Goal: Task Accomplishment & Management: Manage account settings

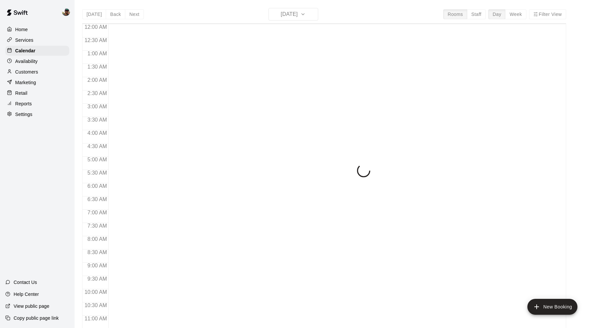
scroll to position [302, 0]
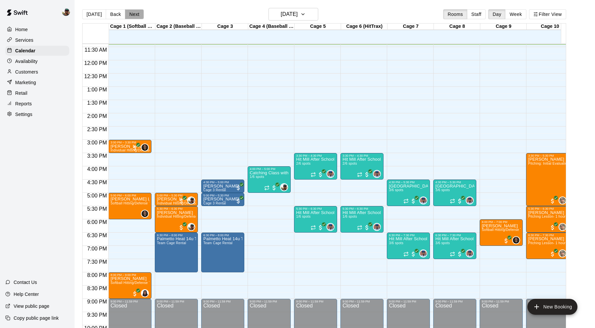
click at [131, 15] on button "Next" at bounding box center [134, 14] width 19 height 10
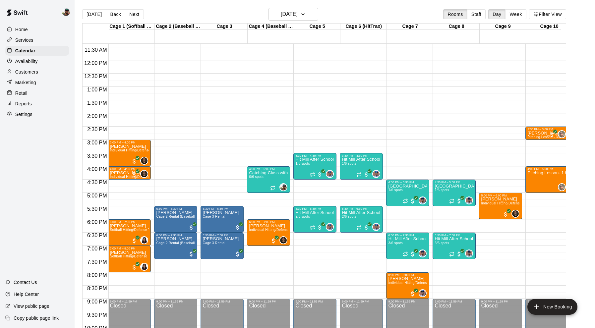
scroll to position [302, 1]
click at [22, 101] on p "Reports" at bounding box center [23, 104] width 17 height 7
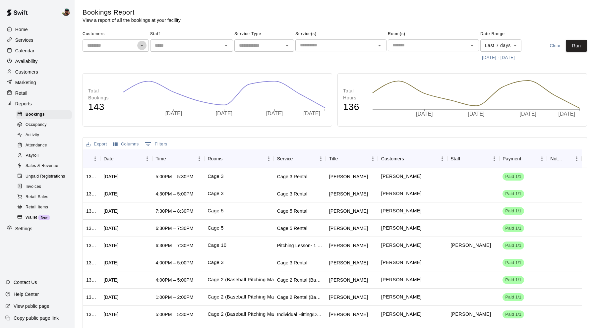
click at [137, 44] on button "Open" at bounding box center [141, 45] width 9 height 9
click at [58, 83] on div "Marketing" at bounding box center [37, 83] width 64 height 10
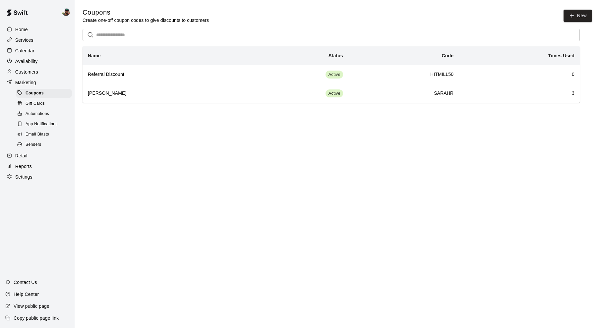
click at [29, 164] on p "Reports" at bounding box center [23, 166] width 17 height 7
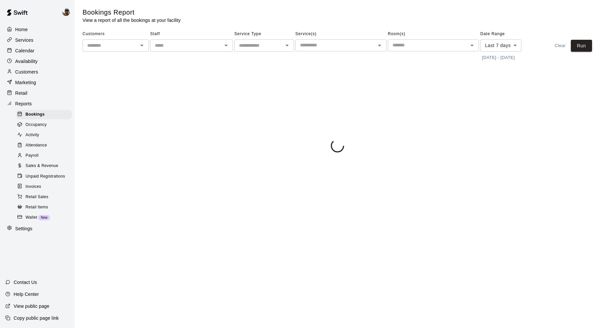
click at [38, 155] on span "Payroll" at bounding box center [32, 156] width 13 height 7
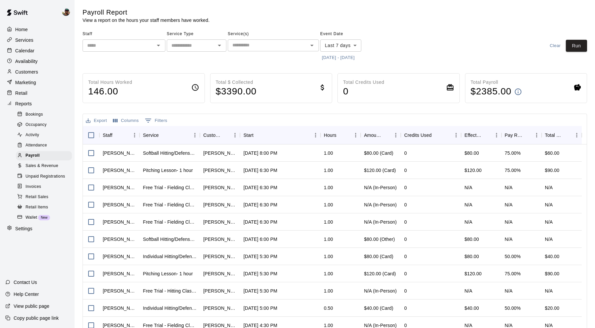
click at [331, 58] on button "[DATE] - [DATE]" at bounding box center [338, 58] width 36 height 10
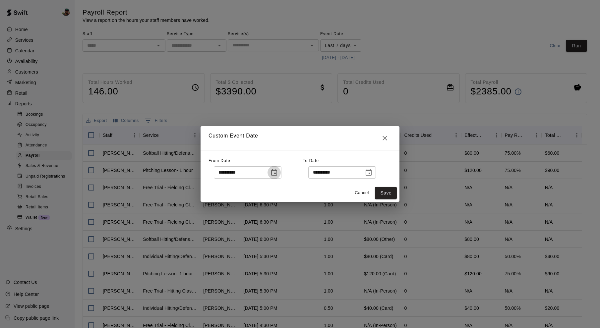
click at [274, 175] on icon "Choose date, selected date is Aug 13, 2025" at bounding box center [274, 172] width 6 height 7
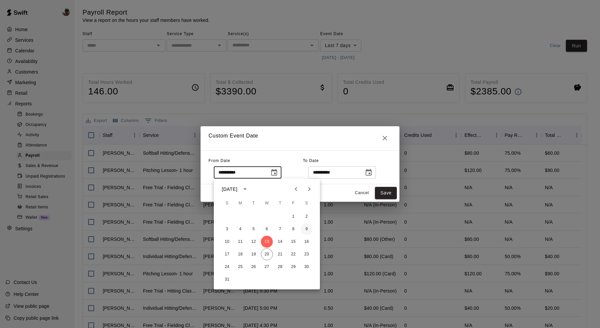
click at [306, 231] on button "9" at bounding box center [307, 230] width 12 height 12
type input "**********"
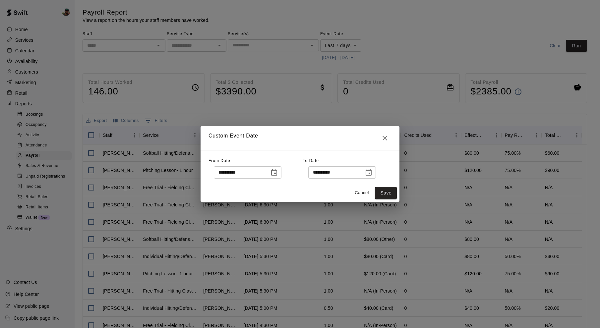
click at [373, 173] on icon "Choose date, selected date is Aug 20, 2025" at bounding box center [369, 173] width 8 height 8
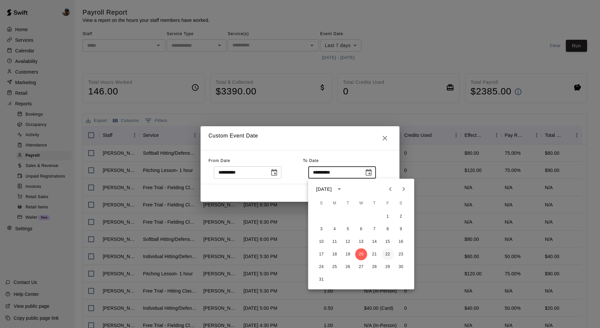
click at [388, 256] on button "22" at bounding box center [388, 255] width 12 height 12
type input "**********"
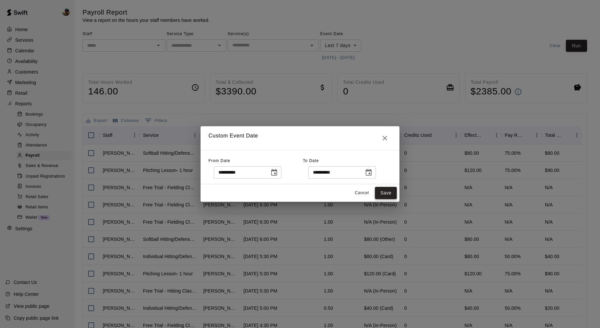
click at [389, 195] on button "Save" at bounding box center [386, 193] width 22 height 12
type input "******"
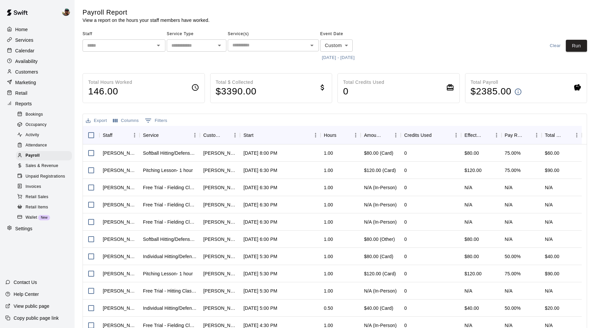
click at [163, 45] on button "Open" at bounding box center [158, 45] width 9 height 9
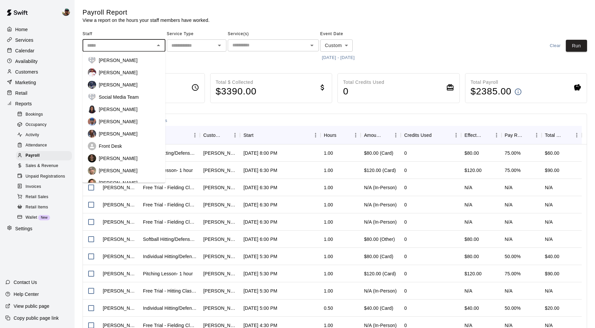
click at [195, 46] on input "text" at bounding box center [191, 45] width 45 height 8
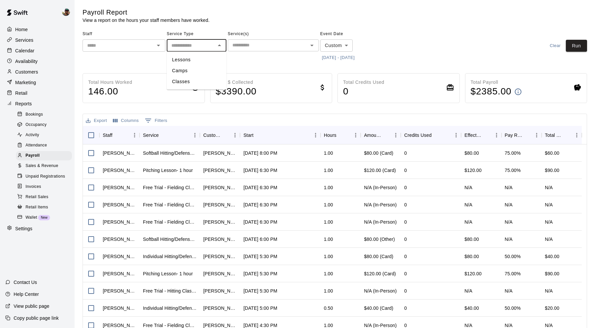
click at [192, 61] on li "Lessons" at bounding box center [197, 59] width 60 height 11
type input "*******"
click at [163, 47] on div "​" at bounding box center [124, 45] width 83 height 12
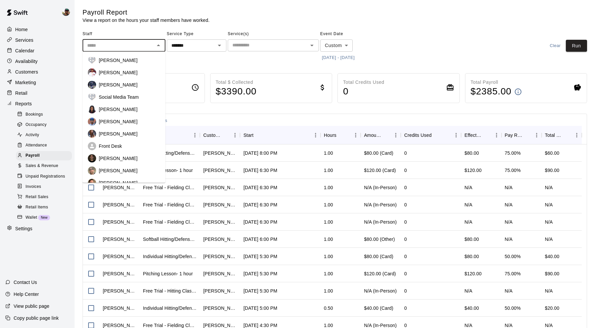
click at [124, 86] on div "[PERSON_NAME]" at bounding box center [129, 85] width 61 height 7
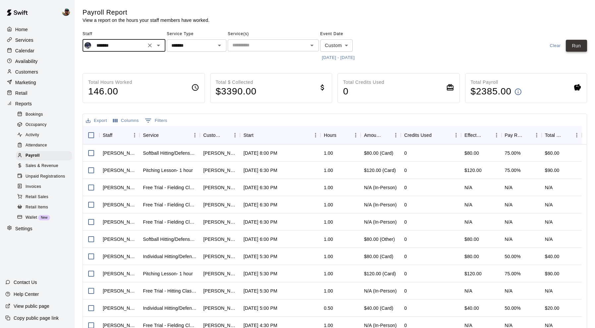
click at [583, 45] on button "Run" at bounding box center [576, 46] width 21 height 12
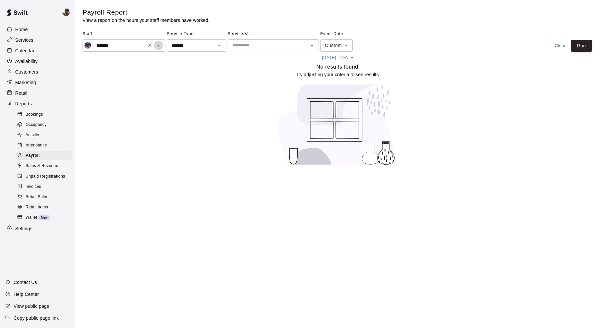
click at [160, 47] on icon "Open" at bounding box center [159, 45] width 8 height 8
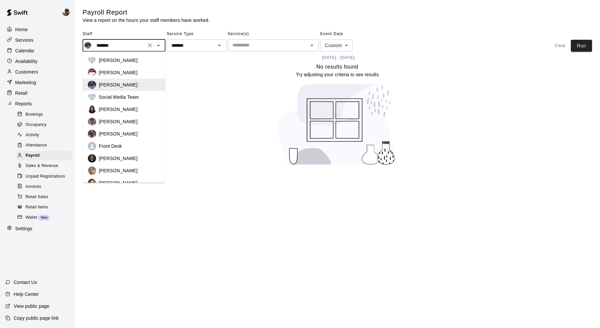
click at [124, 124] on p "[PERSON_NAME]" at bounding box center [118, 121] width 39 height 7
type input "**********"
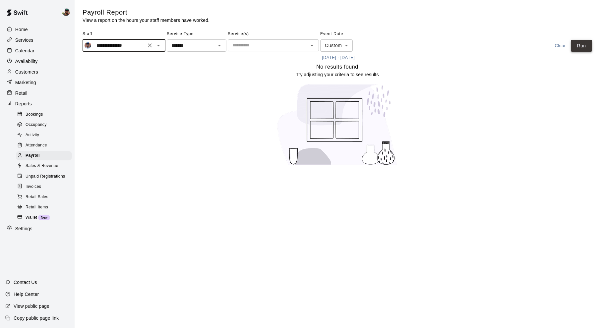
click at [578, 45] on button "Run" at bounding box center [581, 46] width 21 height 12
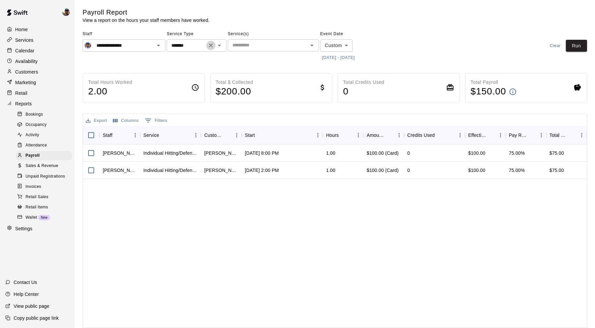
click at [212, 44] on icon "Clear" at bounding box center [211, 45] width 4 height 4
click at [157, 47] on icon "Open" at bounding box center [159, 45] width 8 height 8
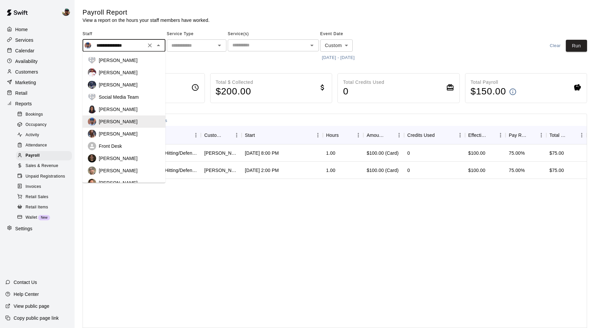
click at [126, 108] on p "[PERSON_NAME]" at bounding box center [118, 109] width 39 height 7
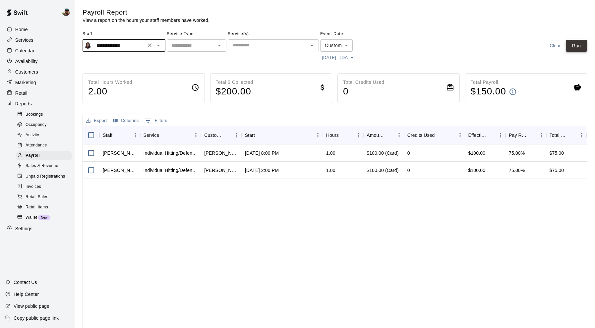
click at [578, 41] on button "Run" at bounding box center [576, 46] width 21 height 12
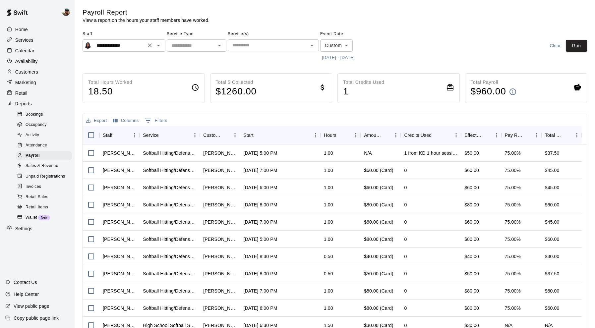
click at [163, 45] on div "**********" at bounding box center [124, 45] width 83 height 12
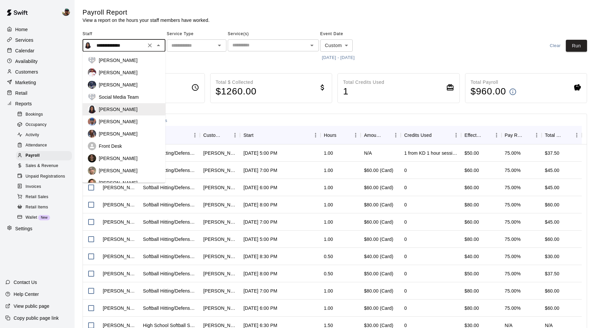
click at [115, 155] on p "[PERSON_NAME]" at bounding box center [118, 158] width 39 height 7
type input "**********"
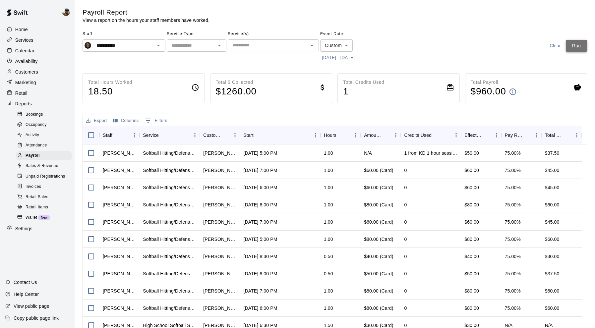
click at [580, 44] on button "Run" at bounding box center [576, 46] width 21 height 12
click at [159, 45] on icon "Open" at bounding box center [158, 46] width 3 height 2
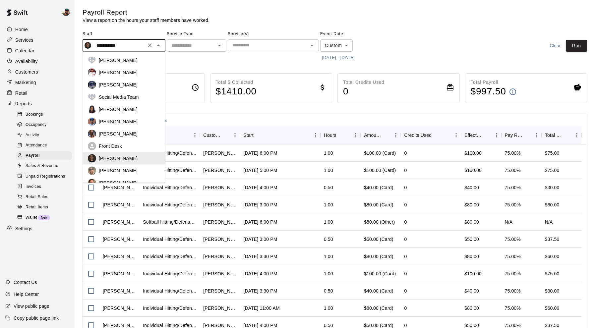
click at [222, 41] on div at bounding box center [219, 45] width 9 height 9
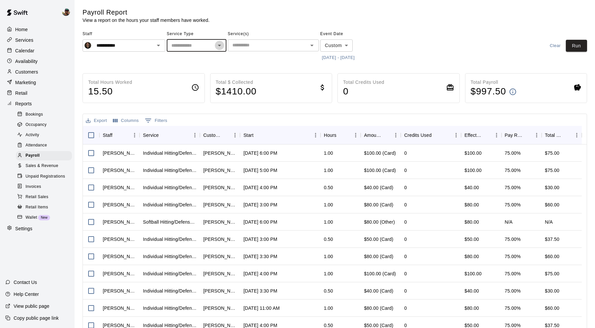
click at [220, 44] on icon "Open" at bounding box center [220, 45] width 8 height 8
click at [204, 61] on li "Lessons" at bounding box center [197, 59] width 60 height 11
type input "*******"
click at [577, 47] on button "Run" at bounding box center [576, 46] width 21 height 12
click at [220, 46] on icon "Open" at bounding box center [220, 45] width 8 height 8
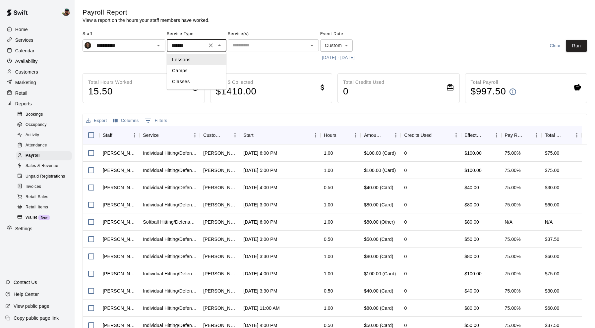
click at [210, 44] on icon "Clear" at bounding box center [211, 45] width 4 height 4
click at [152, 44] on icon "Clear" at bounding box center [150, 45] width 7 height 7
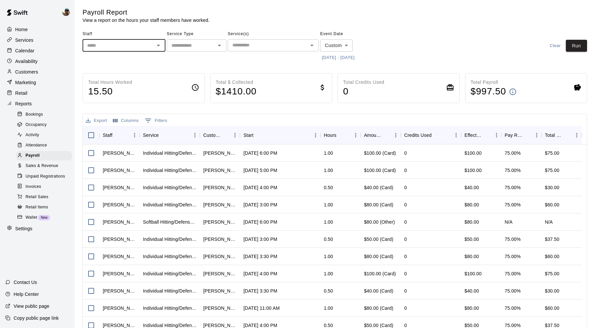
click at [161, 44] on icon "Open" at bounding box center [159, 45] width 8 height 8
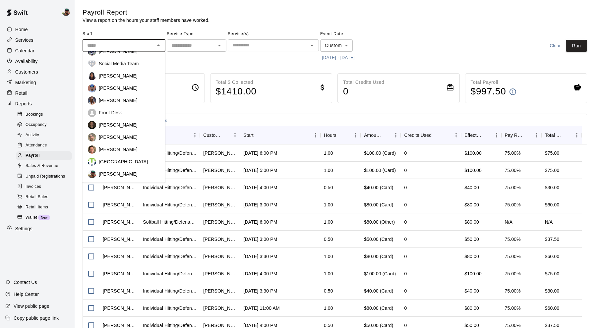
scroll to position [38, 0]
click at [115, 134] on p "[PERSON_NAME]" at bounding box center [118, 137] width 39 height 7
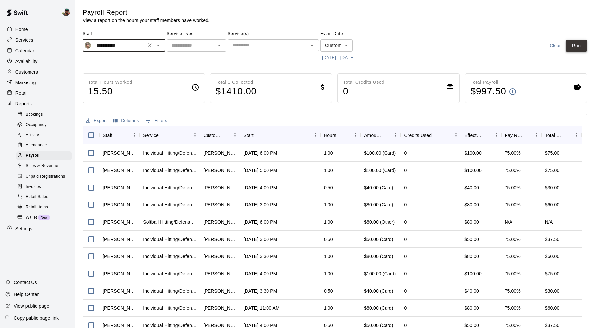
click at [578, 43] on button "Run" at bounding box center [576, 46] width 21 height 12
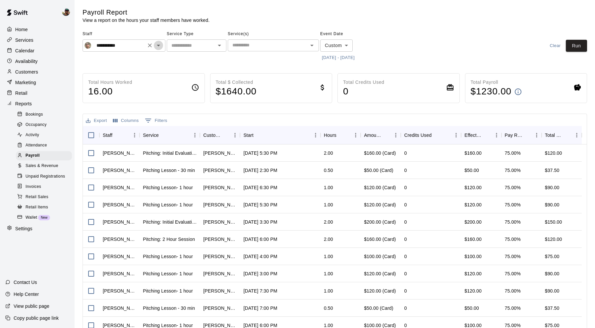
click at [160, 46] on icon "Open" at bounding box center [159, 45] width 8 height 8
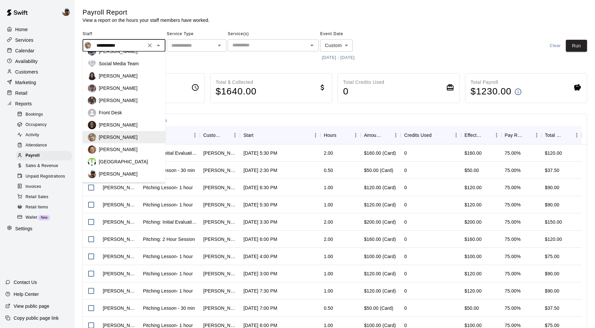
scroll to position [38, 0]
click at [116, 172] on p "[PERSON_NAME]" at bounding box center [118, 174] width 39 height 7
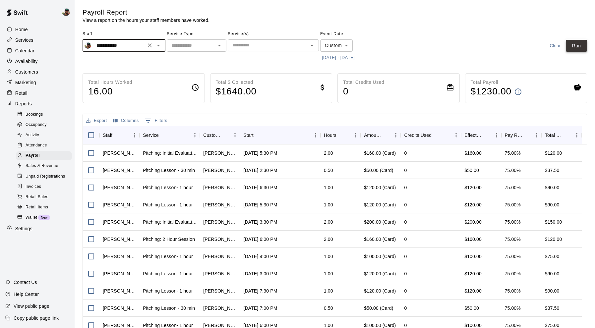
click at [570, 47] on button "Run" at bounding box center [576, 46] width 21 height 12
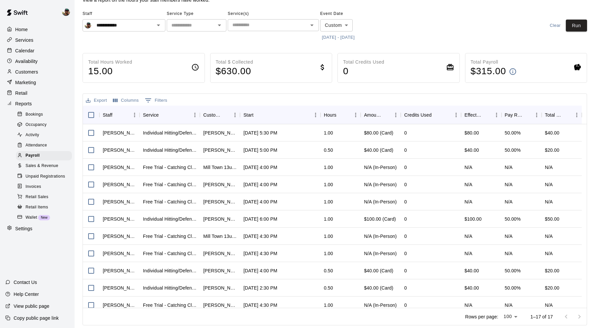
scroll to position [20, 0]
click at [161, 27] on icon "Open" at bounding box center [159, 26] width 8 height 8
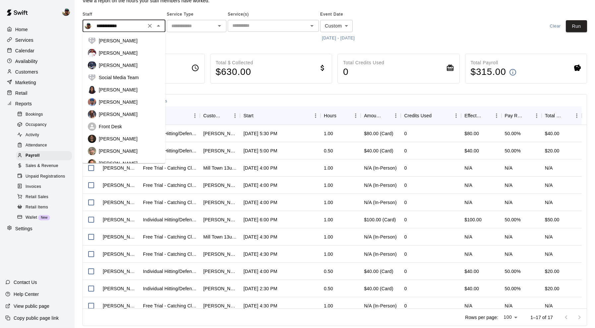
scroll to position [36, 0]
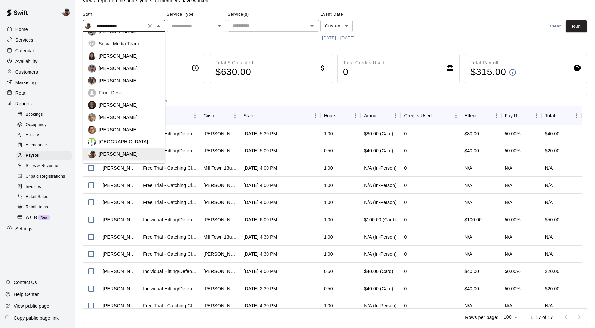
click at [123, 127] on p "[PERSON_NAME]" at bounding box center [118, 130] width 39 height 7
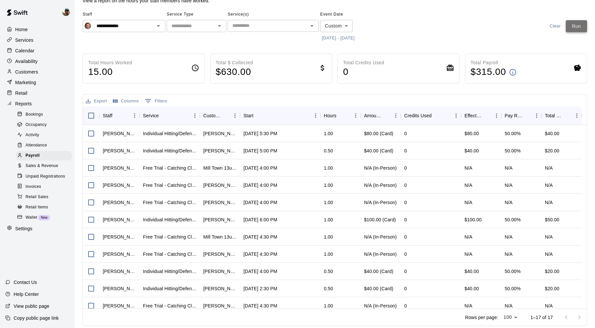
click at [576, 23] on button "Run" at bounding box center [576, 26] width 21 height 12
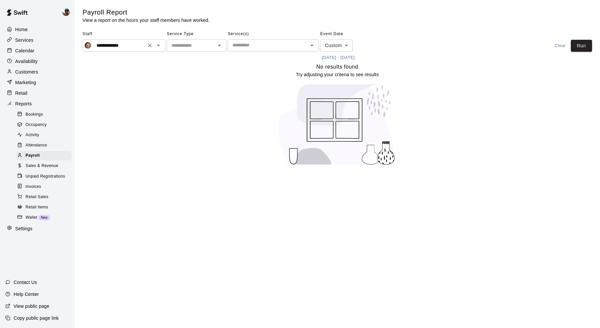
click at [158, 46] on icon "Open" at bounding box center [159, 45] width 8 height 8
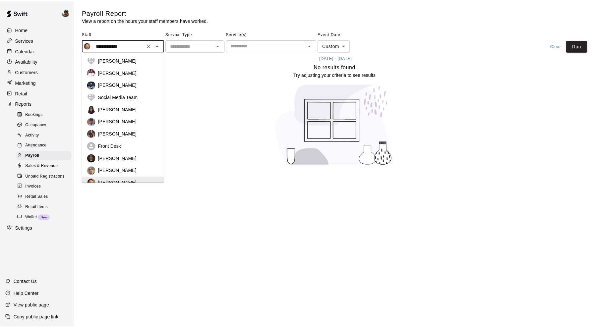
scroll to position [6, 0]
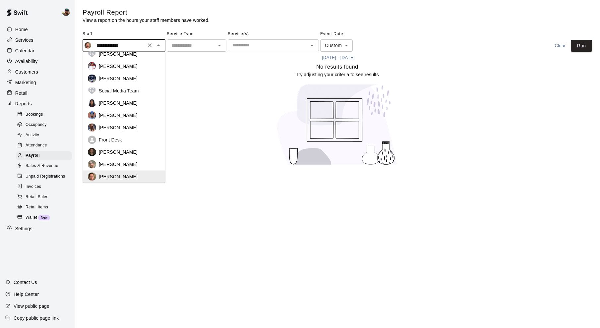
click at [122, 129] on p "[PERSON_NAME]" at bounding box center [118, 127] width 39 height 7
type input "**********"
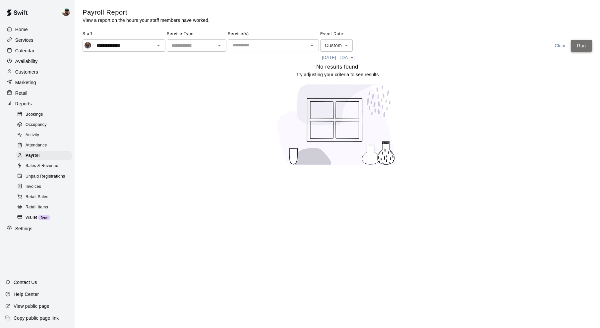
click at [578, 47] on button "Run" at bounding box center [581, 46] width 21 height 12
click at [29, 52] on p "Calendar" at bounding box center [24, 50] width 19 height 7
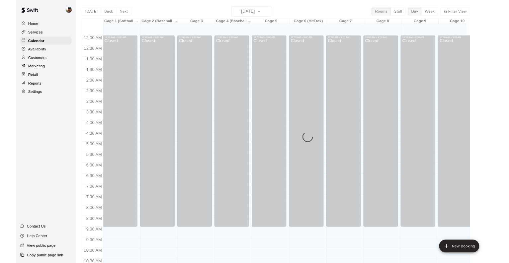
scroll to position [305, 0]
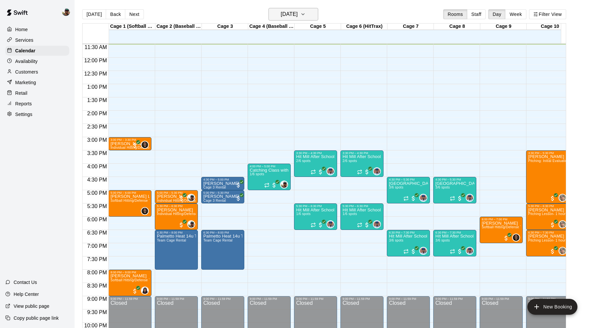
click at [306, 13] on icon "button" at bounding box center [303, 14] width 5 height 8
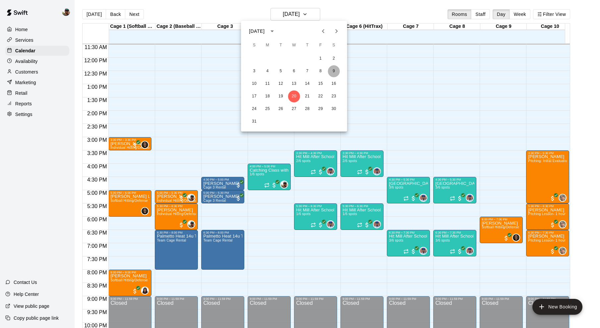
click at [334, 71] on button "9" at bounding box center [334, 71] width 12 height 12
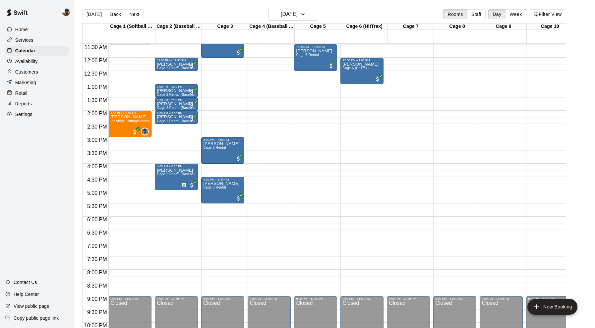
click at [134, 16] on button "Next" at bounding box center [134, 14] width 19 height 10
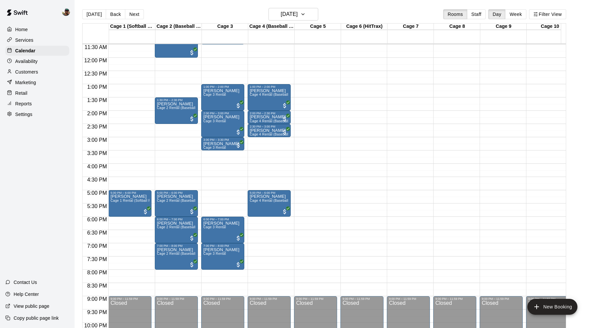
click at [134, 15] on button "Next" at bounding box center [134, 14] width 19 height 10
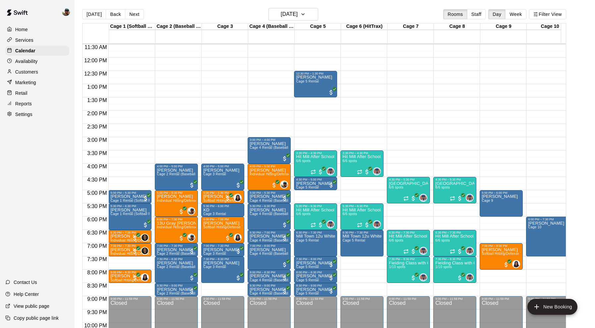
click at [134, 15] on button "Next" at bounding box center [134, 14] width 19 height 10
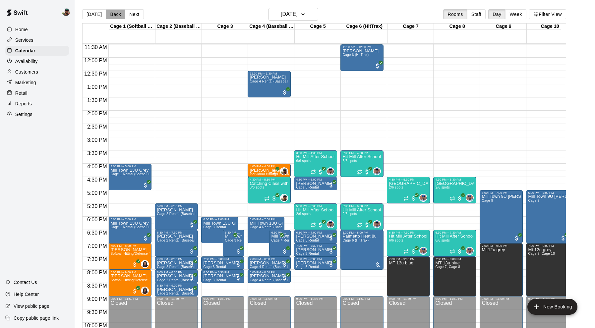
click at [111, 12] on button "Back" at bounding box center [116, 14] width 20 height 10
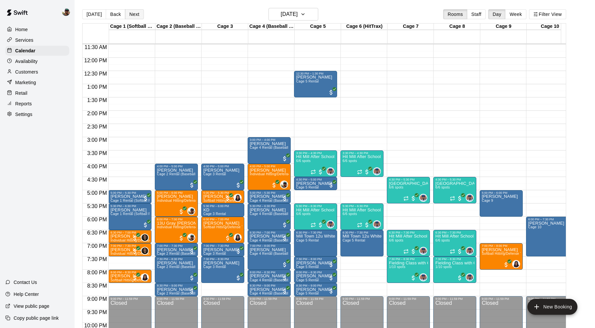
click at [130, 12] on button "Next" at bounding box center [134, 14] width 19 height 10
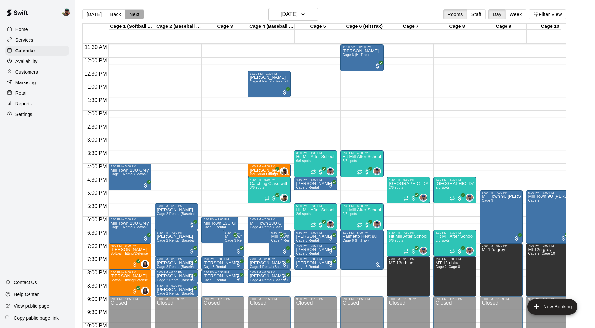
click at [130, 12] on button "Next" at bounding box center [134, 14] width 19 height 10
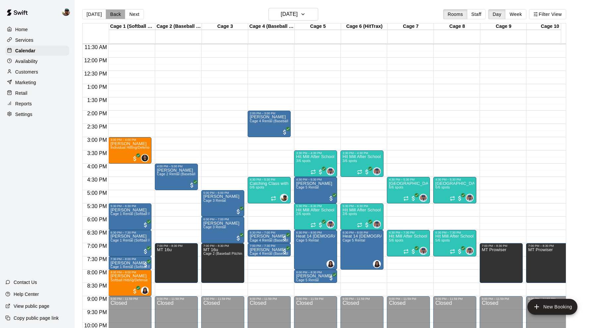
click at [115, 13] on button "Back" at bounding box center [116, 14] width 20 height 10
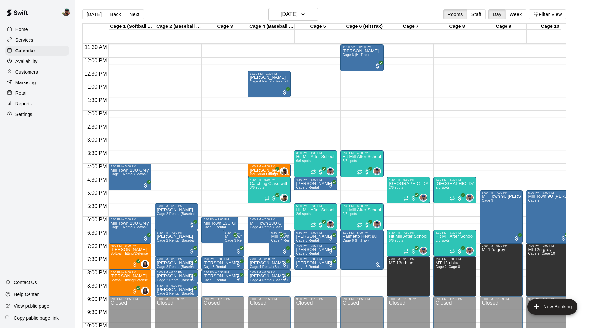
click at [131, 15] on button "Next" at bounding box center [134, 14] width 19 height 10
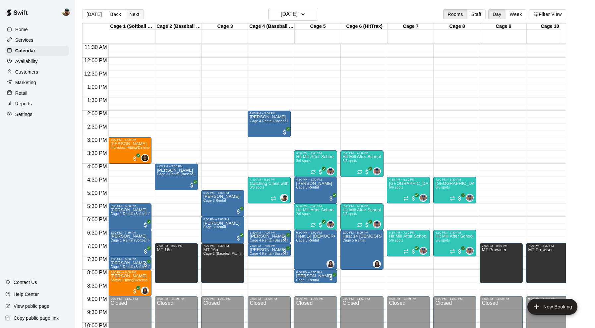
click at [137, 16] on button "Next" at bounding box center [134, 14] width 19 height 10
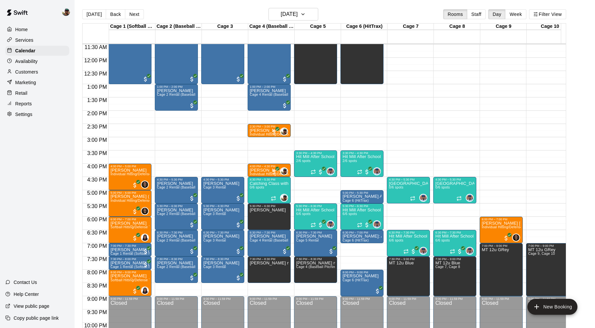
click at [136, 16] on button "Next" at bounding box center [134, 14] width 19 height 10
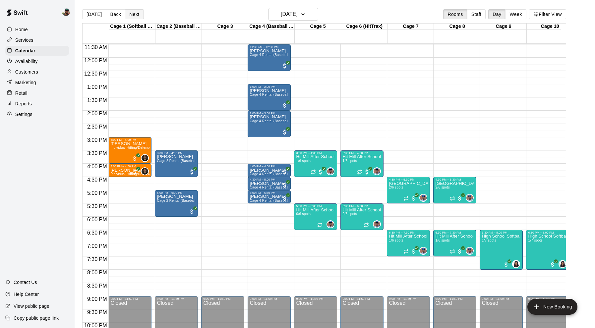
click at [136, 16] on button "Next" at bounding box center [134, 14] width 19 height 10
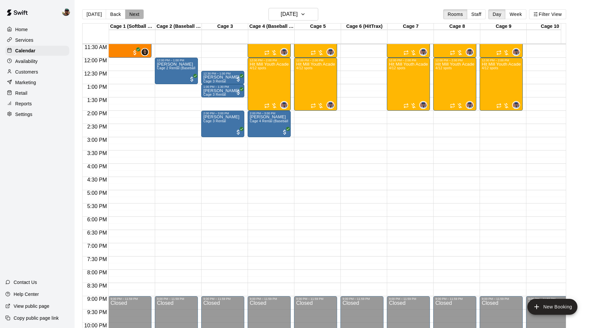
click at [136, 16] on button "Next" at bounding box center [134, 14] width 19 height 10
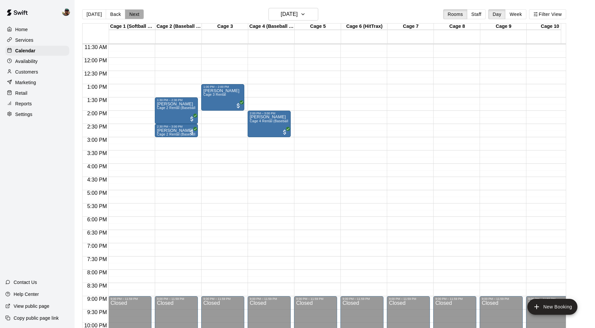
click at [136, 16] on button "Next" at bounding box center [134, 14] width 19 height 10
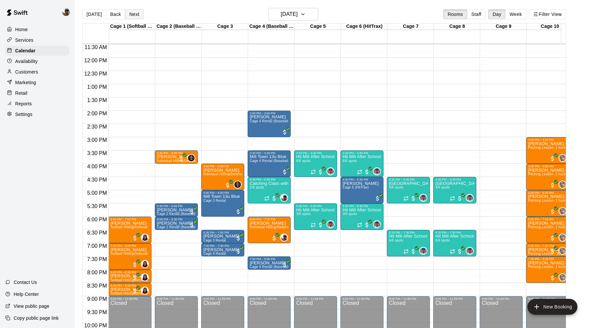
click at [136, 18] on button "Next" at bounding box center [134, 14] width 19 height 10
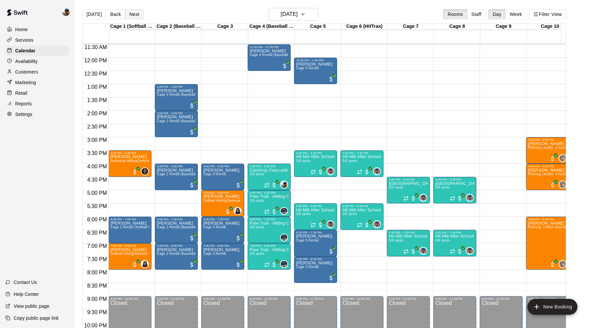
click at [136, 18] on button "Next" at bounding box center [134, 14] width 19 height 10
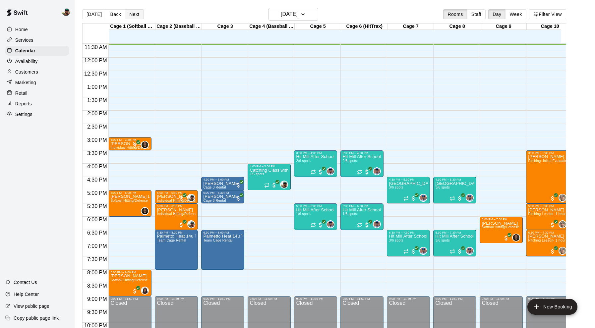
click at [136, 18] on button "Next" at bounding box center [134, 14] width 19 height 10
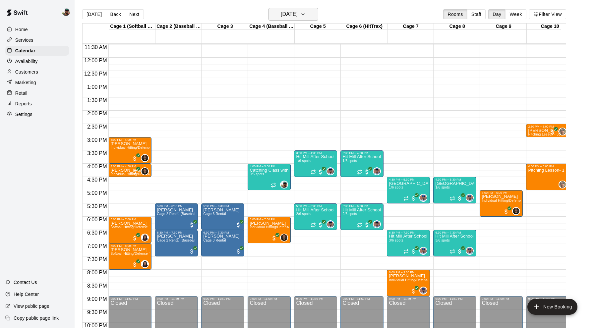
click at [306, 12] on icon "button" at bounding box center [303, 14] width 5 height 8
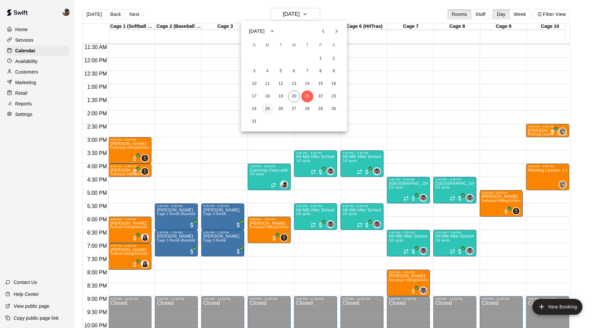
click at [269, 107] on button "25" at bounding box center [268, 109] width 12 height 12
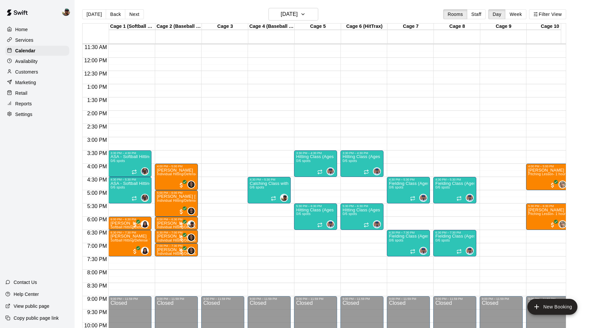
click at [132, 12] on button "Next" at bounding box center [134, 14] width 19 height 10
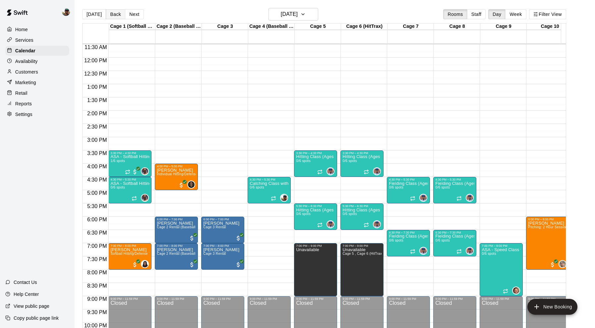
click at [113, 14] on button "Back" at bounding box center [116, 14] width 20 height 10
click at [113, 14] on div "[DATE] Back [DATE][DATE] Rooms Staff Day Week Filter View Cage 1 (Softball Pitc…" at bounding box center [324, 172] width 484 height 328
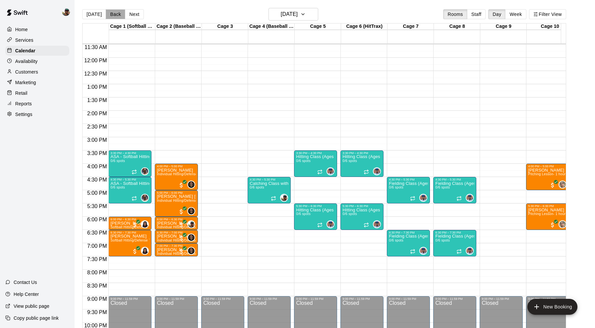
click at [113, 14] on button "Back" at bounding box center [116, 14] width 20 height 10
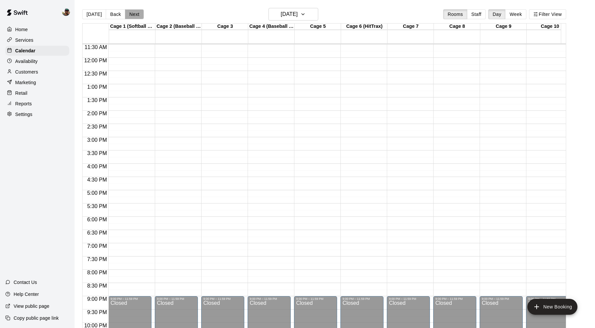
click at [131, 15] on button "Next" at bounding box center [134, 14] width 19 height 10
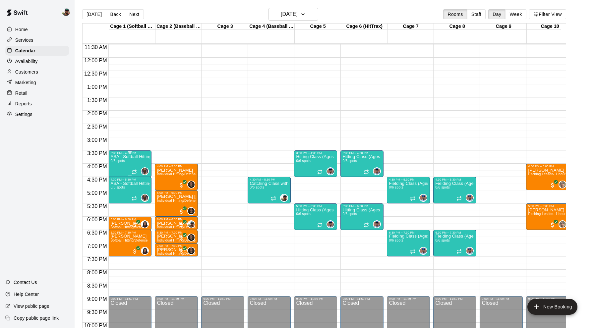
click at [122, 154] on div "3:30 PM – 4:30 PM" at bounding box center [129, 153] width 39 height 3
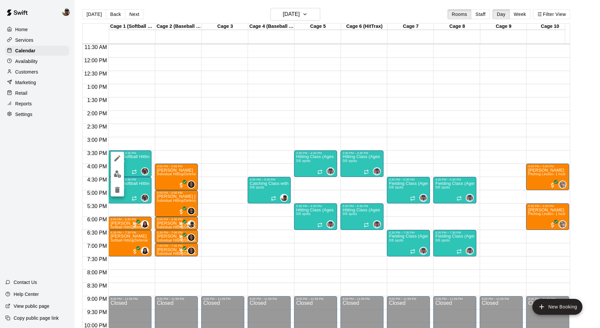
click at [117, 173] on img "edit" at bounding box center [118, 175] width 8 height 8
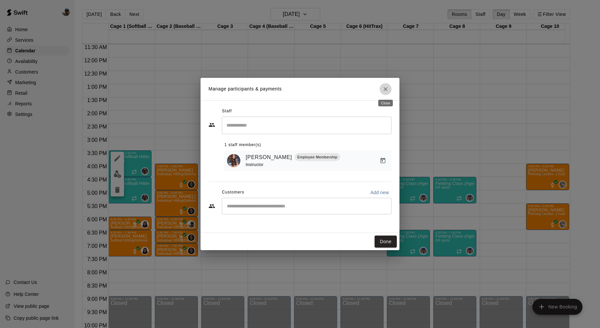
click at [386, 87] on icon "Close" at bounding box center [385, 89] width 7 height 7
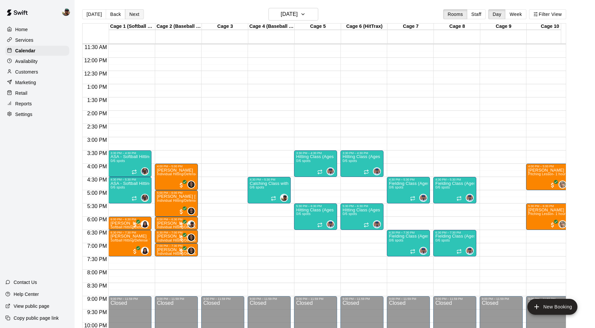
click at [132, 11] on button "Next" at bounding box center [134, 14] width 19 height 10
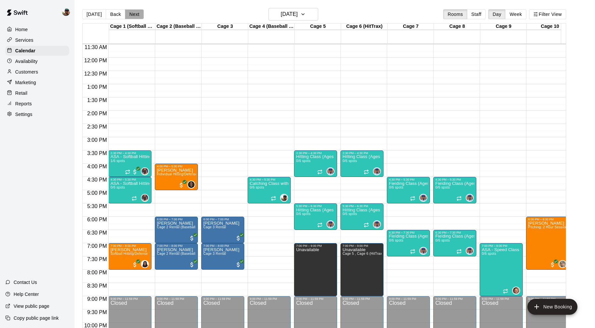
click at [132, 11] on button "Next" at bounding box center [134, 14] width 19 height 10
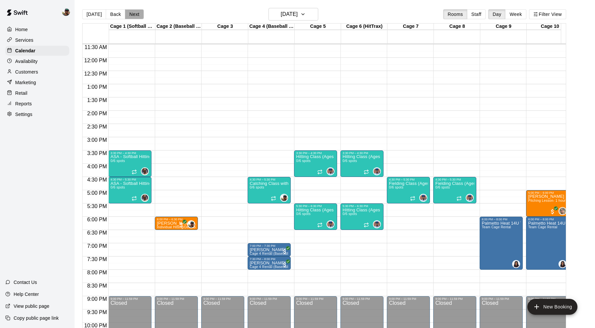
click at [132, 11] on button "Next" at bounding box center [134, 14] width 19 height 10
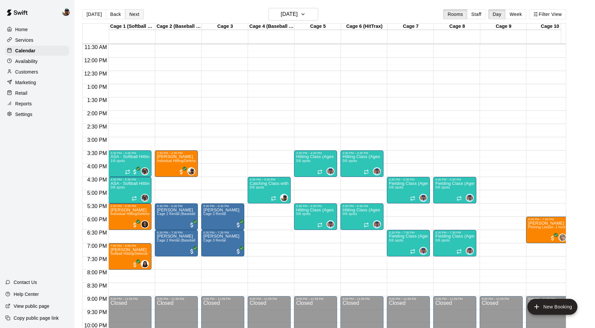
click at [132, 11] on button "Next" at bounding box center [134, 14] width 19 height 10
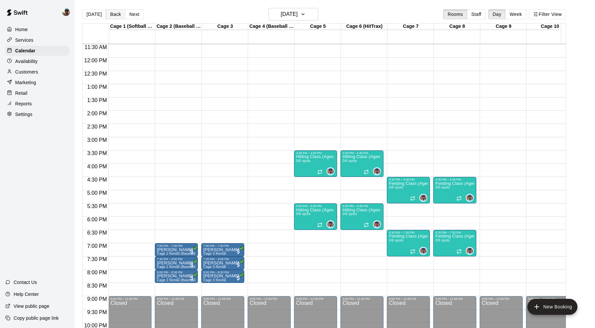
click at [113, 15] on button "Back" at bounding box center [116, 14] width 20 height 10
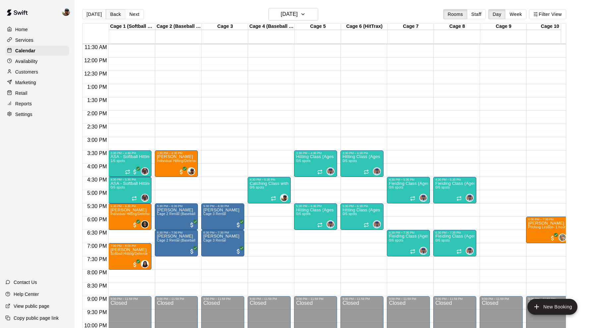
click at [113, 15] on button "Back" at bounding box center [116, 14] width 20 height 10
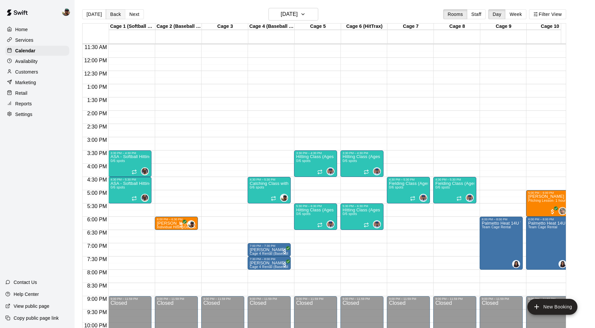
click at [113, 15] on button "Back" at bounding box center [116, 14] width 20 height 10
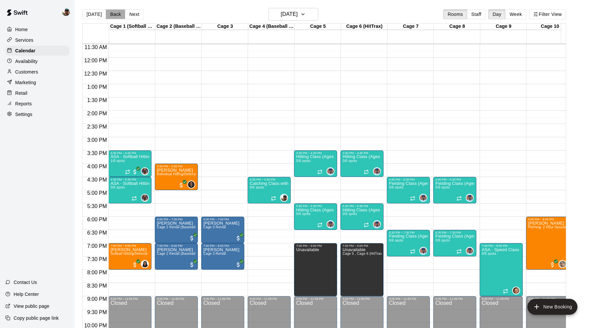
click at [113, 15] on button "Back" at bounding box center [116, 14] width 20 height 10
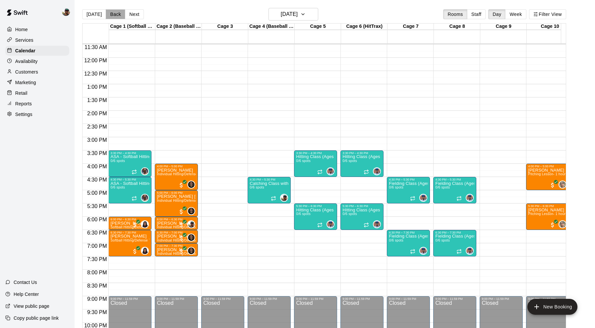
click at [114, 11] on button "Back" at bounding box center [116, 14] width 20 height 10
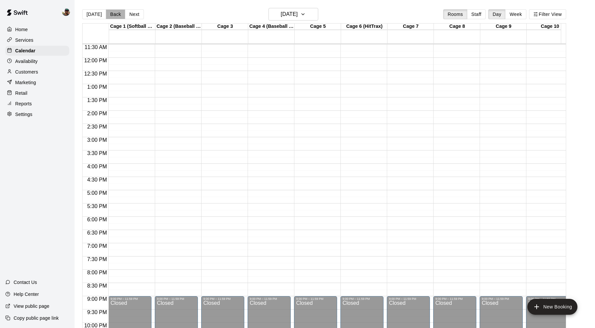
click at [114, 12] on button "Back" at bounding box center [116, 14] width 20 height 10
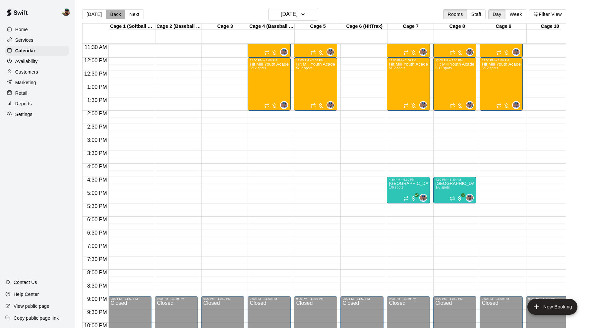
click at [114, 12] on button "Back" at bounding box center [116, 14] width 20 height 10
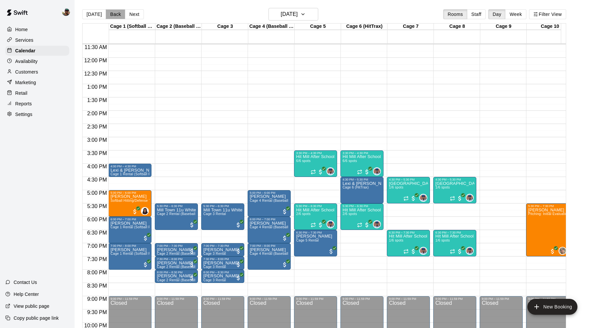
click at [117, 15] on button "Back" at bounding box center [116, 14] width 20 height 10
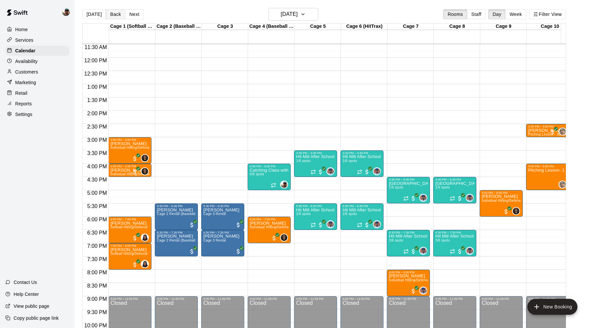
click at [117, 15] on button "Back" at bounding box center [116, 14] width 20 height 10
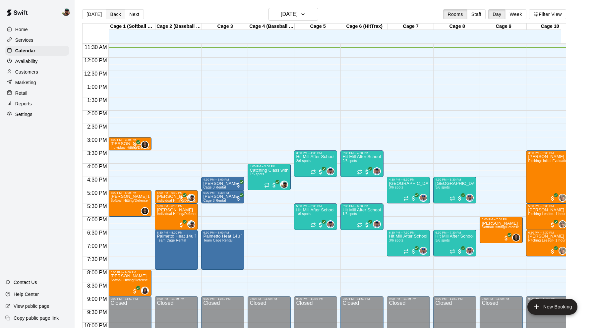
click at [117, 15] on button "Back" at bounding box center [116, 14] width 20 height 10
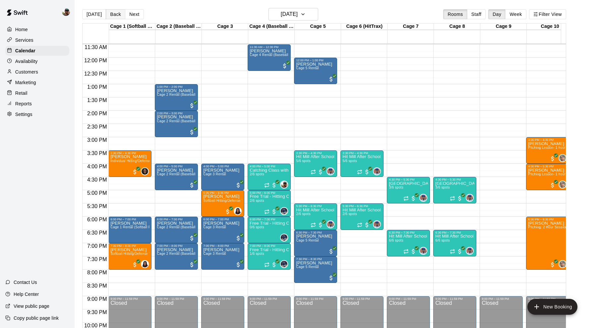
click at [117, 15] on button "Back" at bounding box center [116, 14] width 20 height 10
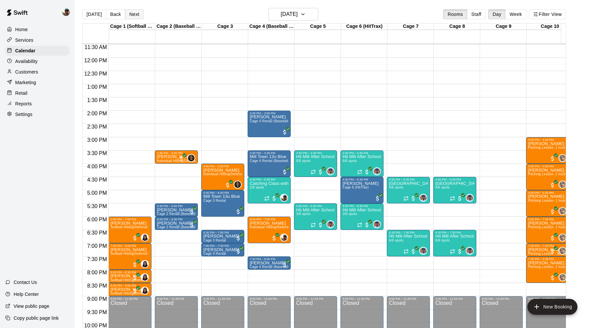
click at [132, 15] on button "Next" at bounding box center [134, 14] width 19 height 10
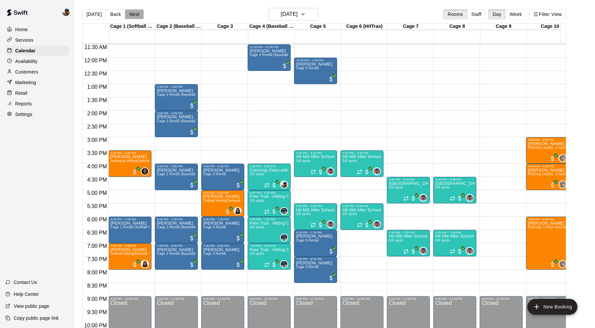
click at [132, 15] on button "Next" at bounding box center [134, 14] width 19 height 10
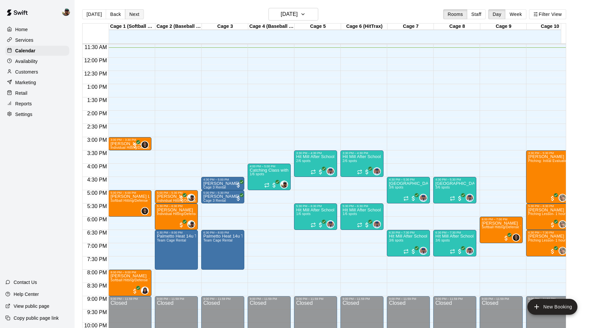
click at [132, 15] on button "Next" at bounding box center [134, 14] width 19 height 10
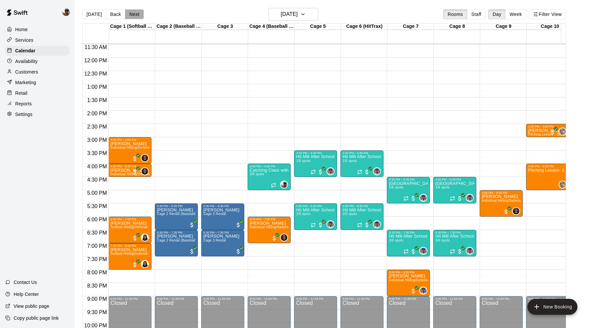
click at [132, 15] on button "Next" at bounding box center [134, 14] width 19 height 10
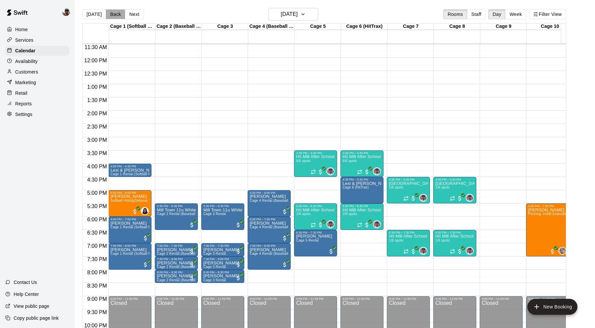
click at [112, 13] on button "Back" at bounding box center [116, 14] width 20 height 10
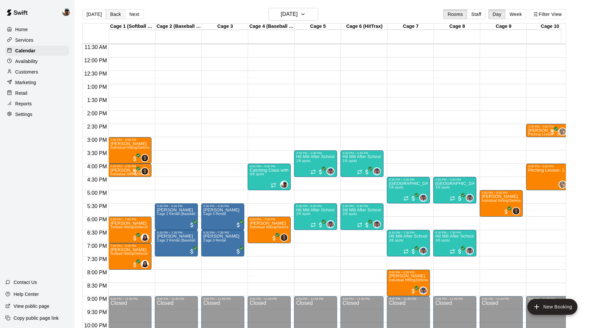
click at [116, 14] on button "Back" at bounding box center [116, 14] width 20 height 10
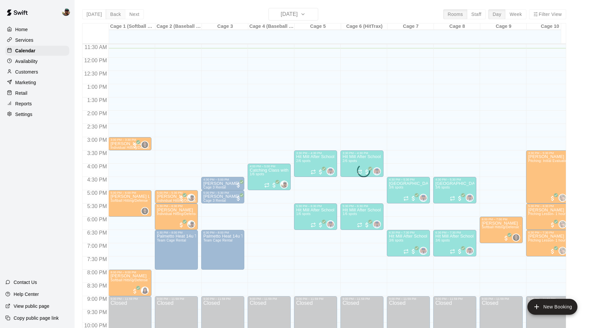
click at [116, 14] on div "[DATE] Back [DATE][DATE] Rooms Staff Day Week Filter View Cage 1 (Softball Pitc…" at bounding box center [324, 172] width 484 height 328
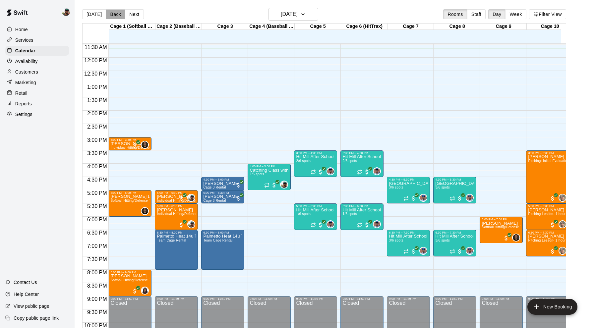
click at [116, 14] on button "Back" at bounding box center [116, 14] width 20 height 10
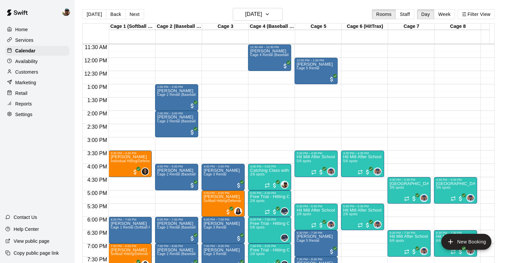
scroll to position [321, 0]
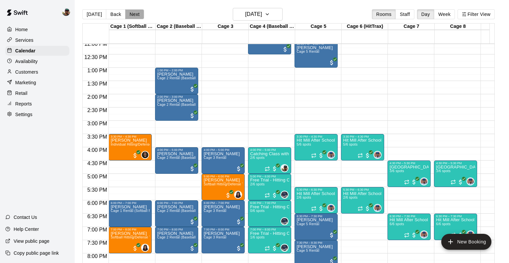
click at [133, 13] on button "Next" at bounding box center [134, 14] width 19 height 10
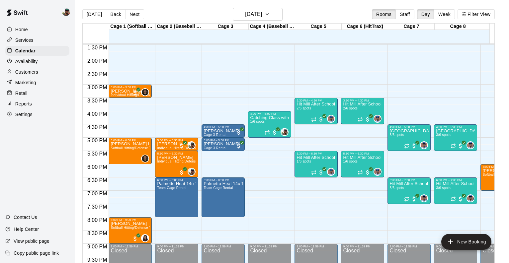
scroll to position [357, 0]
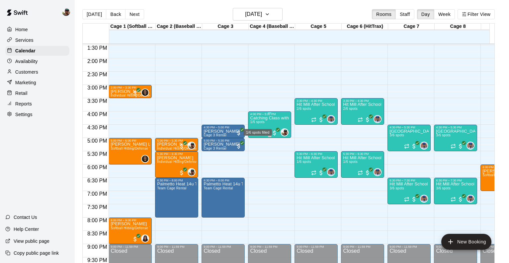
click at [262, 122] on span "1/6 spots" at bounding box center [257, 122] width 15 height 4
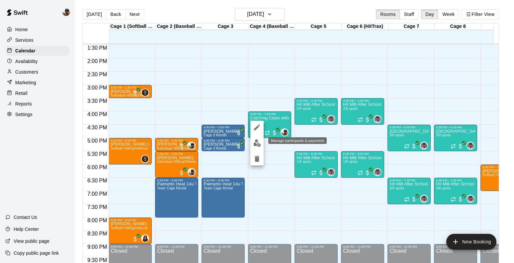
click at [254, 139] on img "edit" at bounding box center [257, 143] width 8 height 8
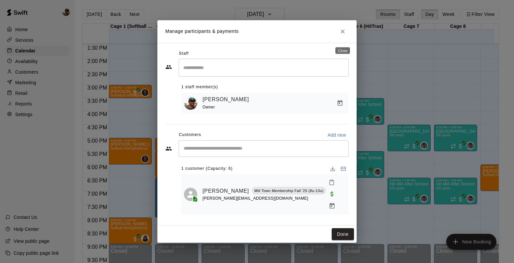
click at [344, 33] on button "Close" at bounding box center [342, 32] width 12 height 12
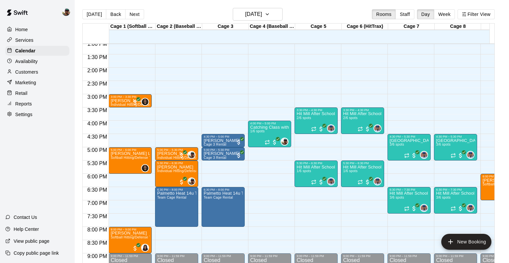
scroll to position [347, 0]
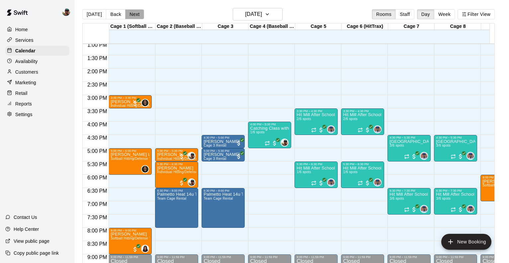
click at [134, 14] on button "Next" at bounding box center [134, 14] width 19 height 10
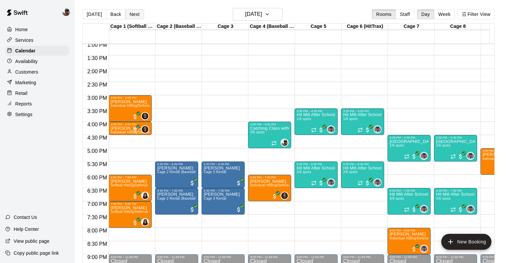
click at [134, 13] on button "Next" at bounding box center [134, 14] width 19 height 10
